Goal: Task Accomplishment & Management: Manage account settings

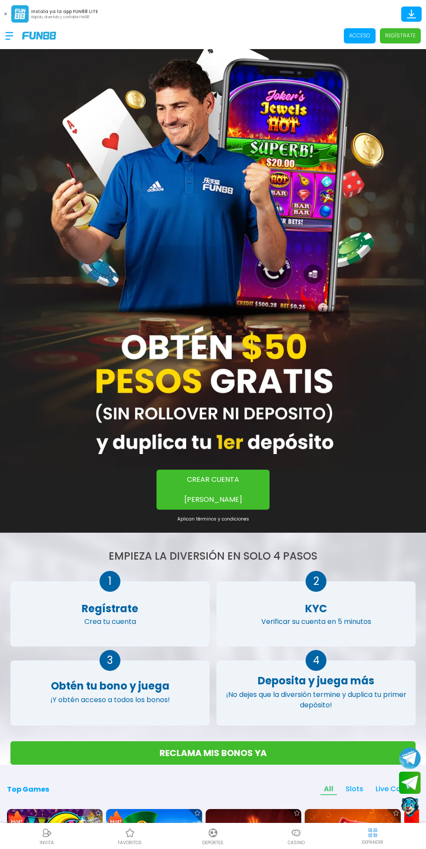
click at [359, 33] on p "Acceso" at bounding box center [359, 36] width 21 height 8
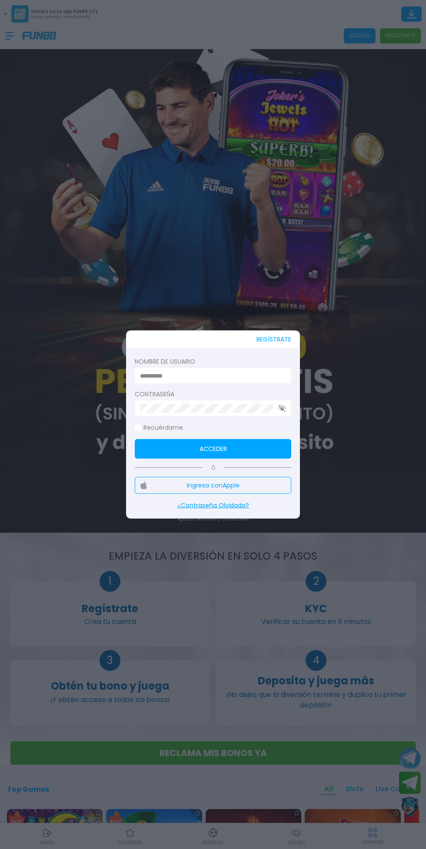
click at [236, 376] on input at bounding box center [210, 375] width 141 height 9
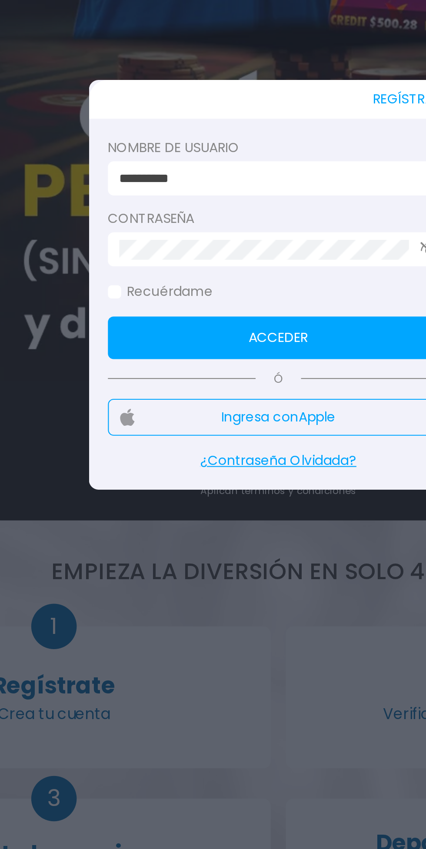
type input "**********"
click at [236, 396] on label "Contraseña" at bounding box center [213, 394] width 156 height 9
click at [243, 444] on button "Acceder" at bounding box center [213, 449] width 156 height 20
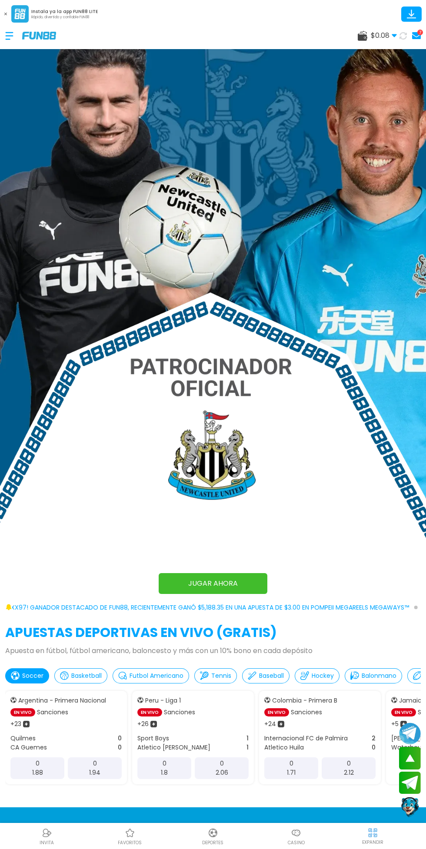
scroll to position [196, 0]
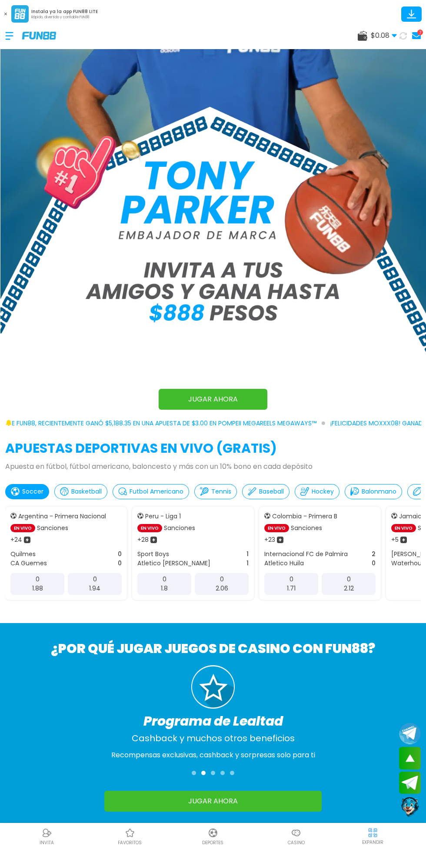
click at [21, 40] on div at bounding box center [13, 36] width 17 height 26
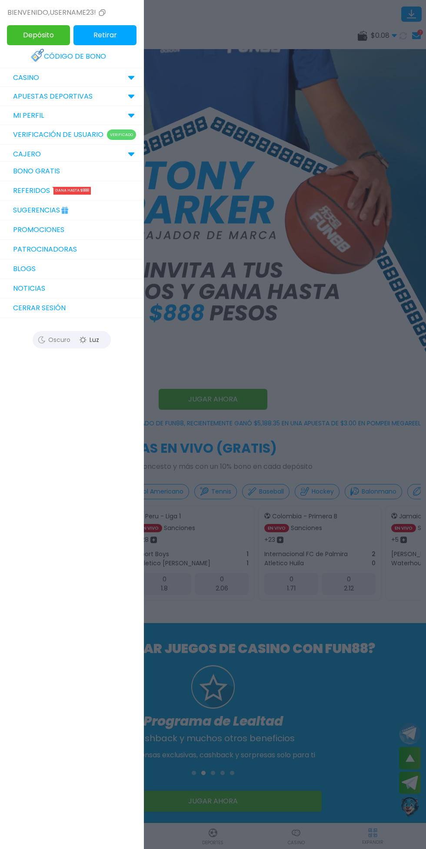
click at [90, 311] on button "Cerrar sesión" at bounding box center [71, 309] width 143 height 20
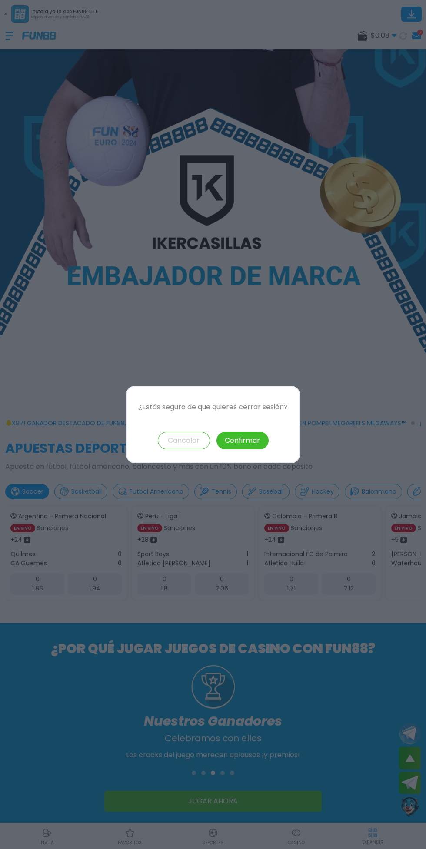
click at [248, 457] on div "¿Estás seguro de que quieres cerrar sesión? Cancelar Confirmar" at bounding box center [213, 424] width 174 height 77
click at [251, 444] on button "Confirmar" at bounding box center [242, 440] width 52 height 17
